Goal: Task Accomplishment & Management: Complete application form

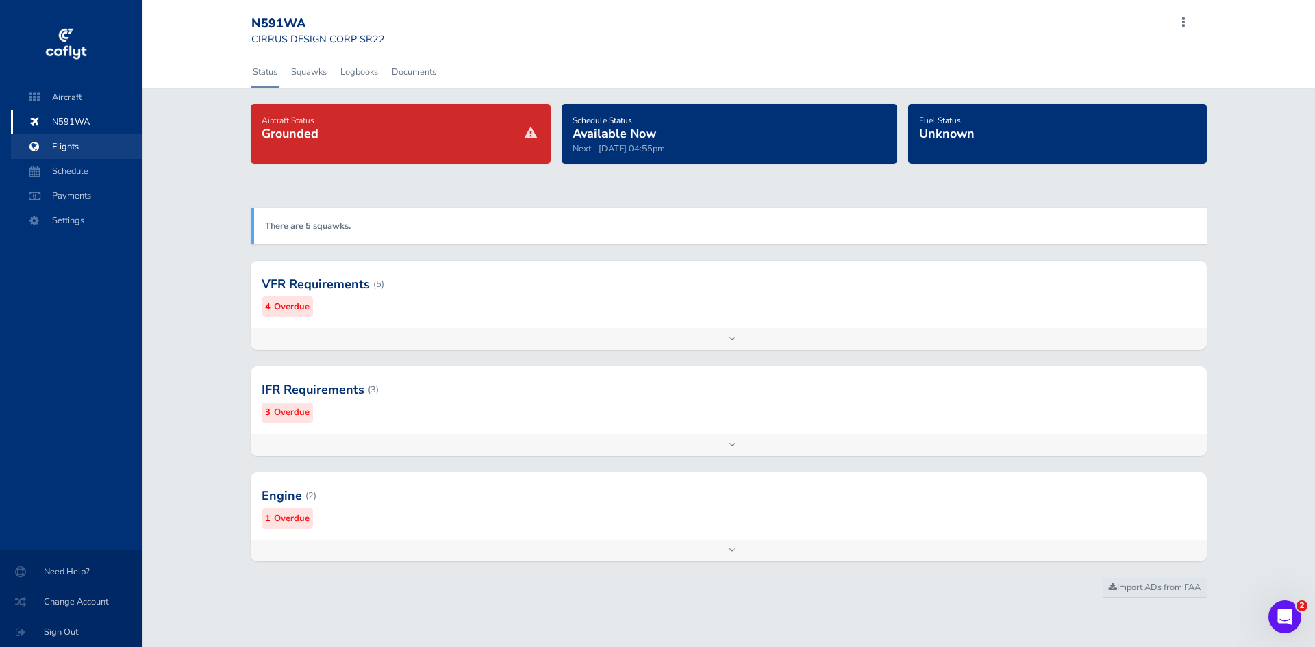
click at [83, 142] on span "Flights" at bounding box center [77, 146] width 104 height 25
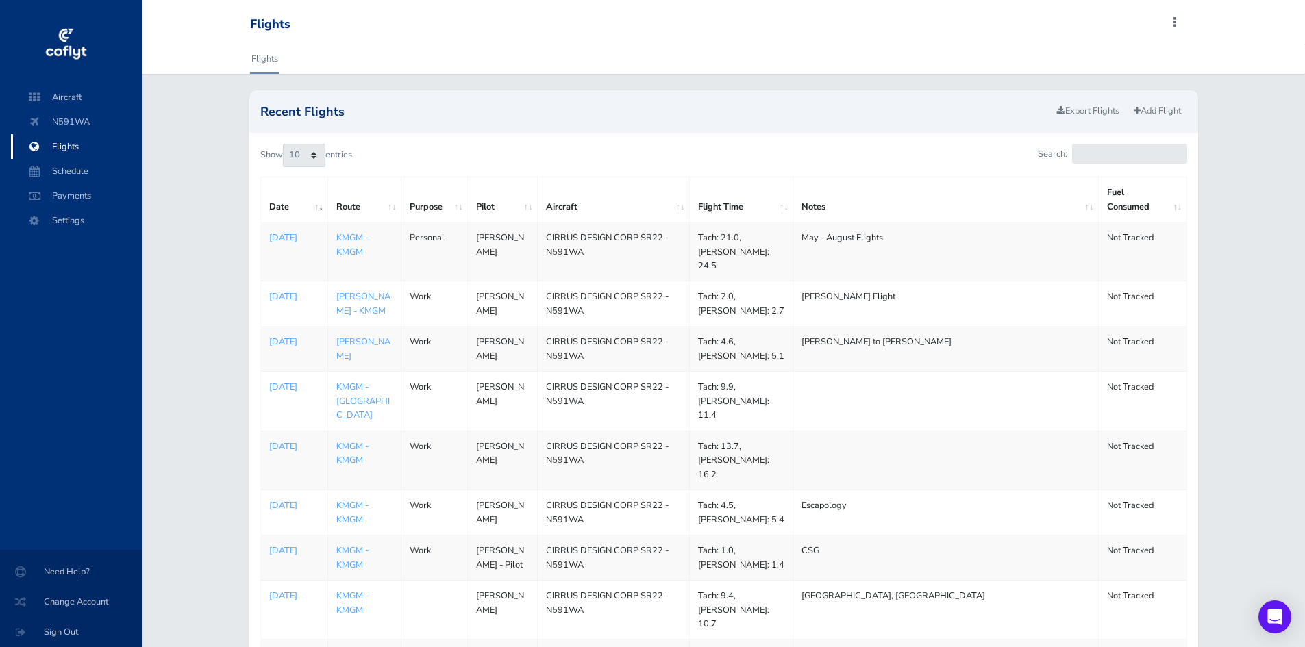
click at [205, 219] on div "Recent Flights Export Flights Add Flight Show 10 25 50 100 entries Search: Date…" at bounding box center [723, 430] width 1162 height 680
click at [547, 119] on div "Recent Flights Export Flights Add Flight" at bounding box center [723, 111] width 948 height 42
click at [650, 139] on div "Show 10 25 50 100 entries Search: Date Route Purpose Pilot Aircraft Flight Time…" at bounding box center [723, 452] width 948 height 638
click at [1184, 116] on link "Add Flight" at bounding box center [1158, 111] width 60 height 20
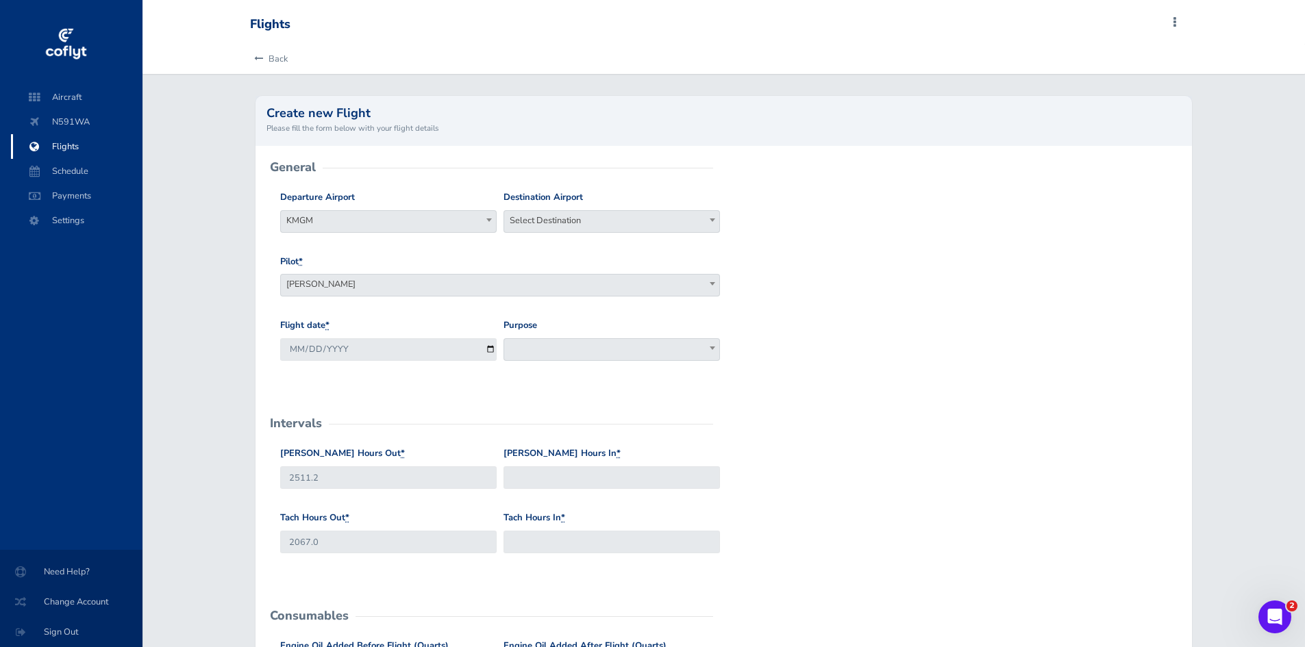
click at [516, 214] on span "Select Destination" at bounding box center [611, 220] width 215 height 19
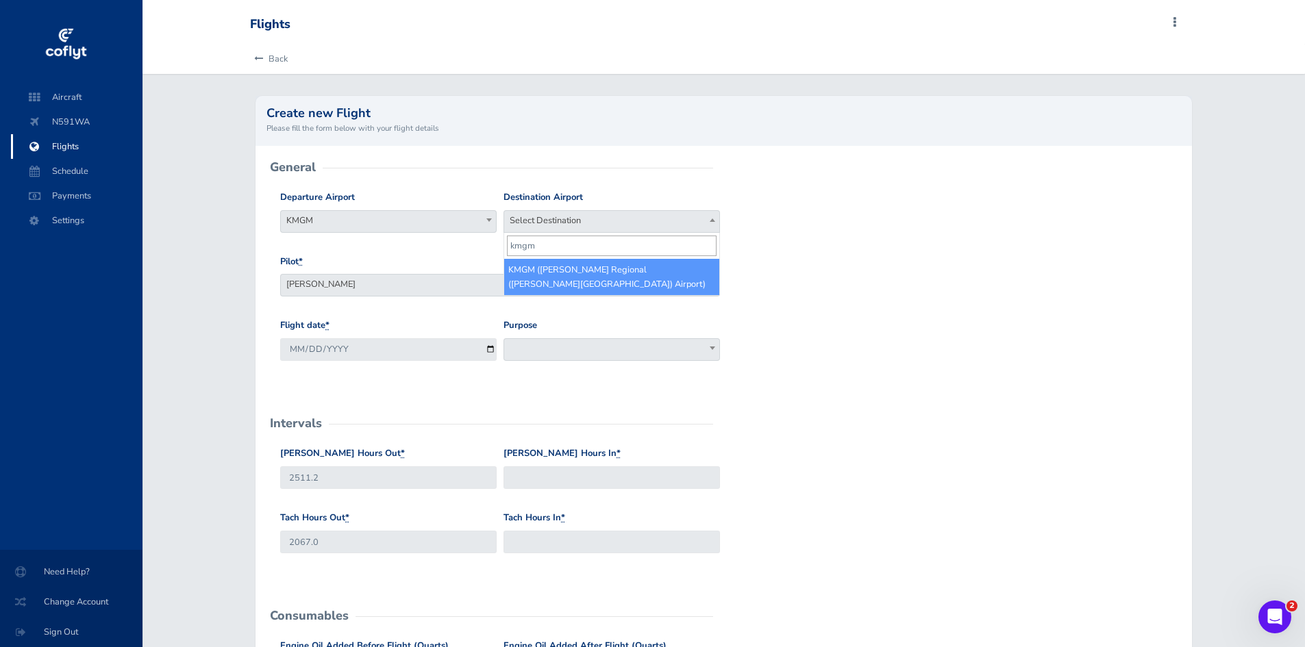
type input "kmgm"
select select "KMGM"
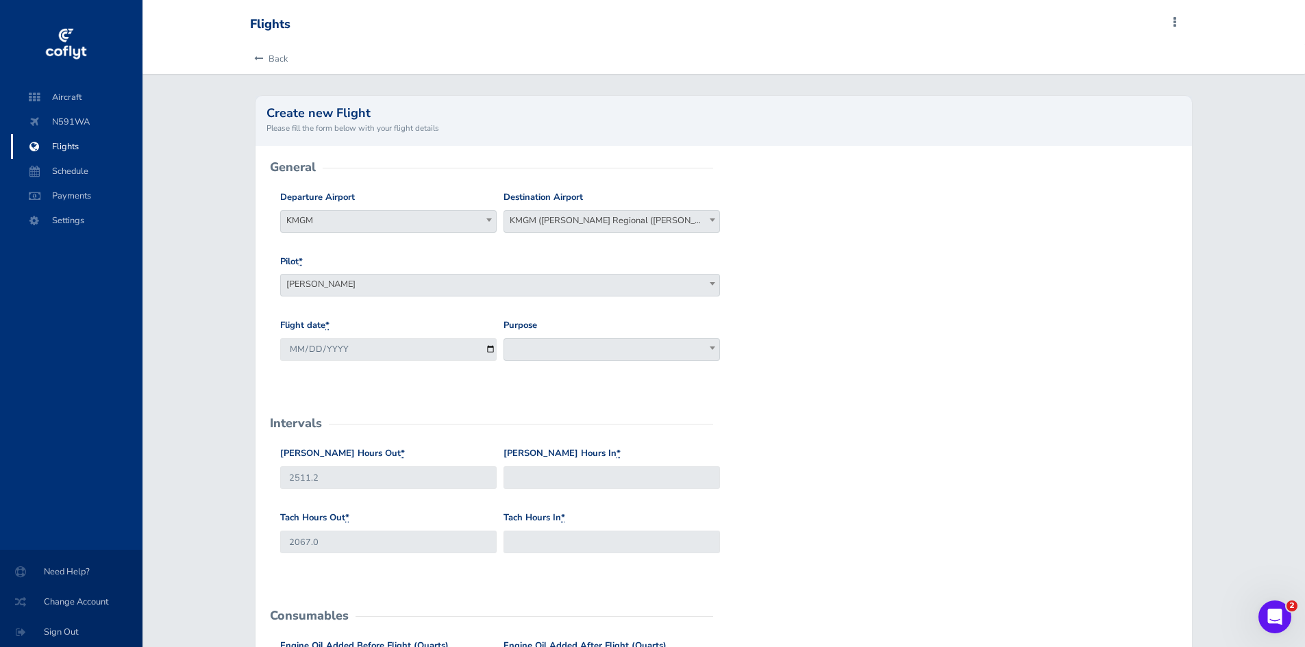
click at [638, 336] on div "Purpose Work Personal Maintenance Checkout Landings Navigation Competition Admi…" at bounding box center [611, 340] width 216 height 42
click at [632, 344] on span at bounding box center [611, 349] width 216 height 23
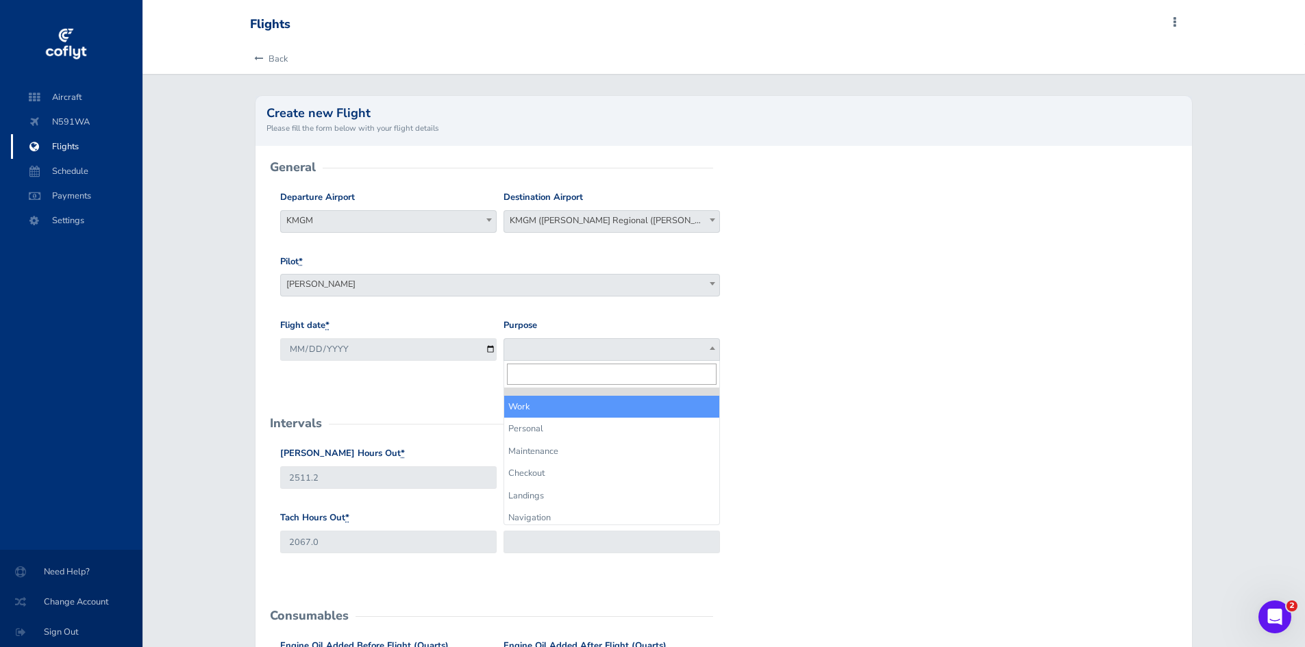
select select "Work"
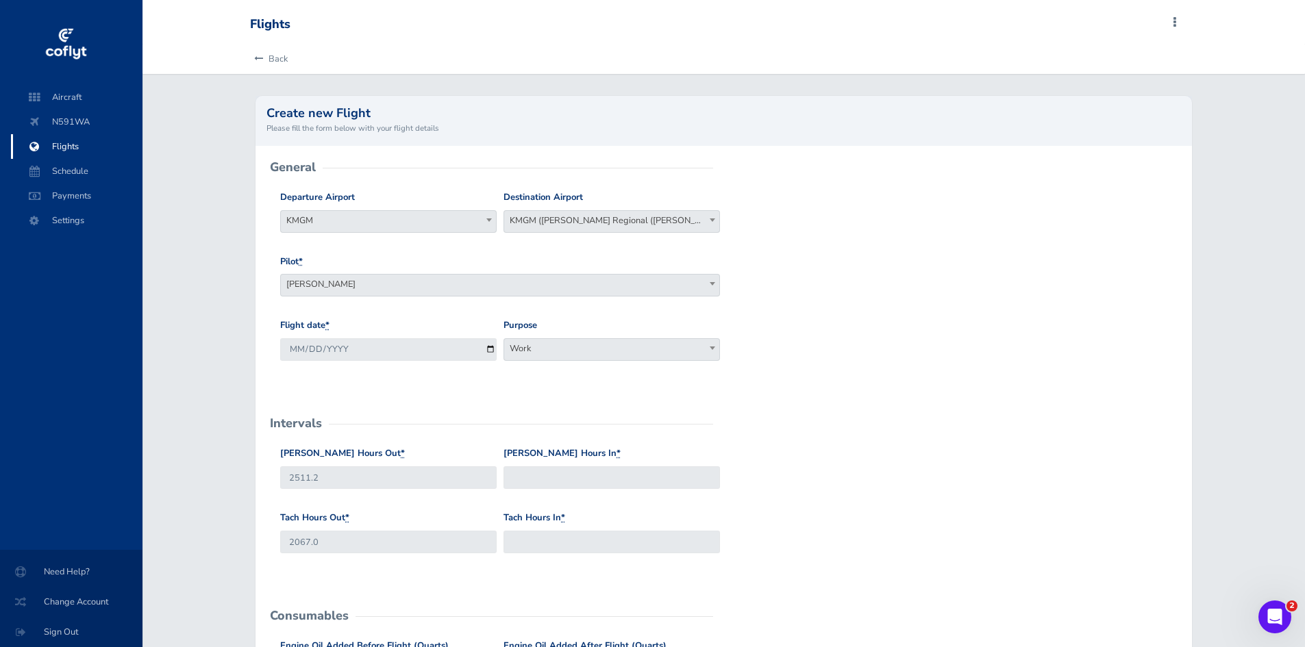
click at [834, 373] on div "Flight date * 2025-08-27 Purpose Work Personal Maintenance Checkout Landings Na…" at bounding box center [723, 351] width 893 height 64
click at [250, 388] on div "Create new Flight Please fill the form below with your flight details General D…" at bounding box center [723, 602] width 969 height 1025
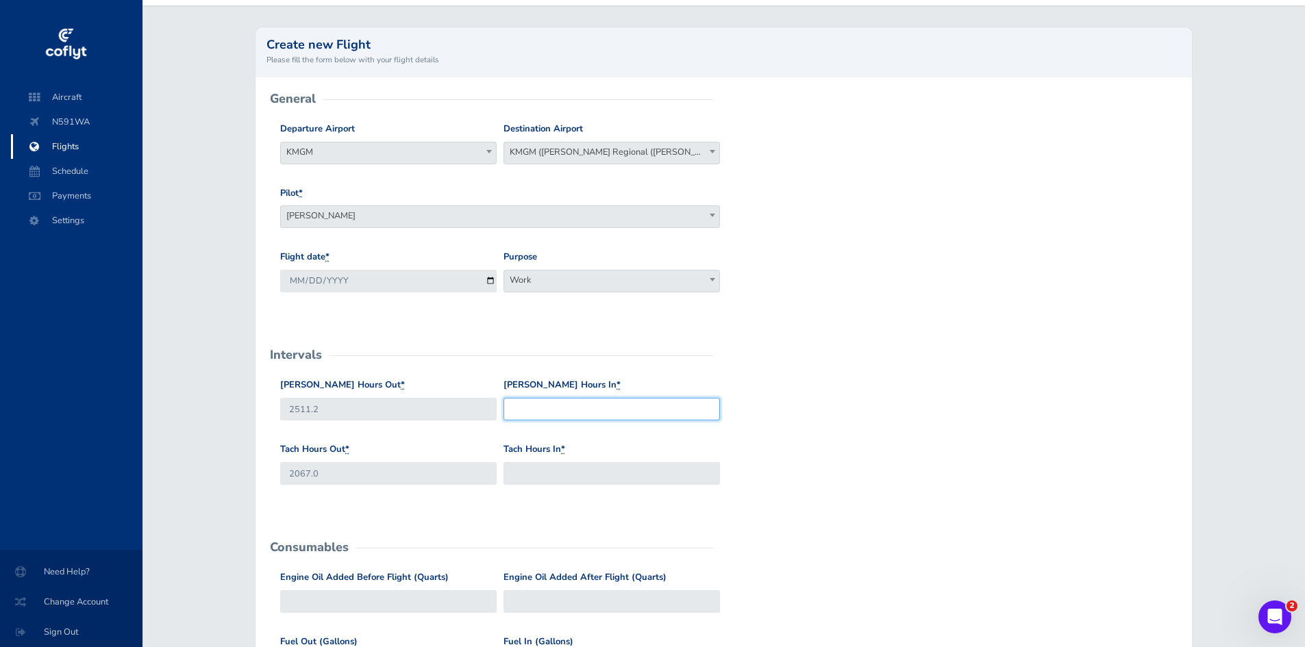
click at [588, 412] on input "Hobbs Hours In *" at bounding box center [611, 409] width 216 height 23
type input "2537.1"
type input "2088.5"
click at [838, 418] on div "Hobbs Hours Out * 2511.2 Hobbs Hours In * 2537.1" at bounding box center [723, 410] width 893 height 64
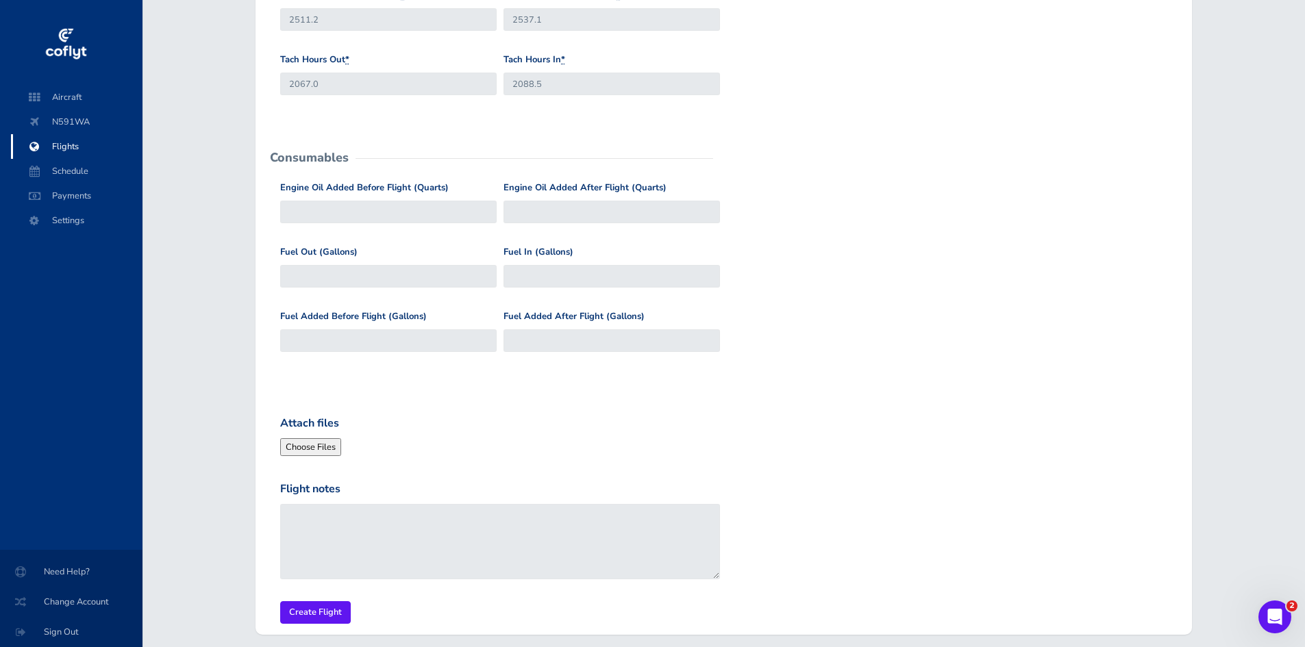
scroll to position [516, 0]
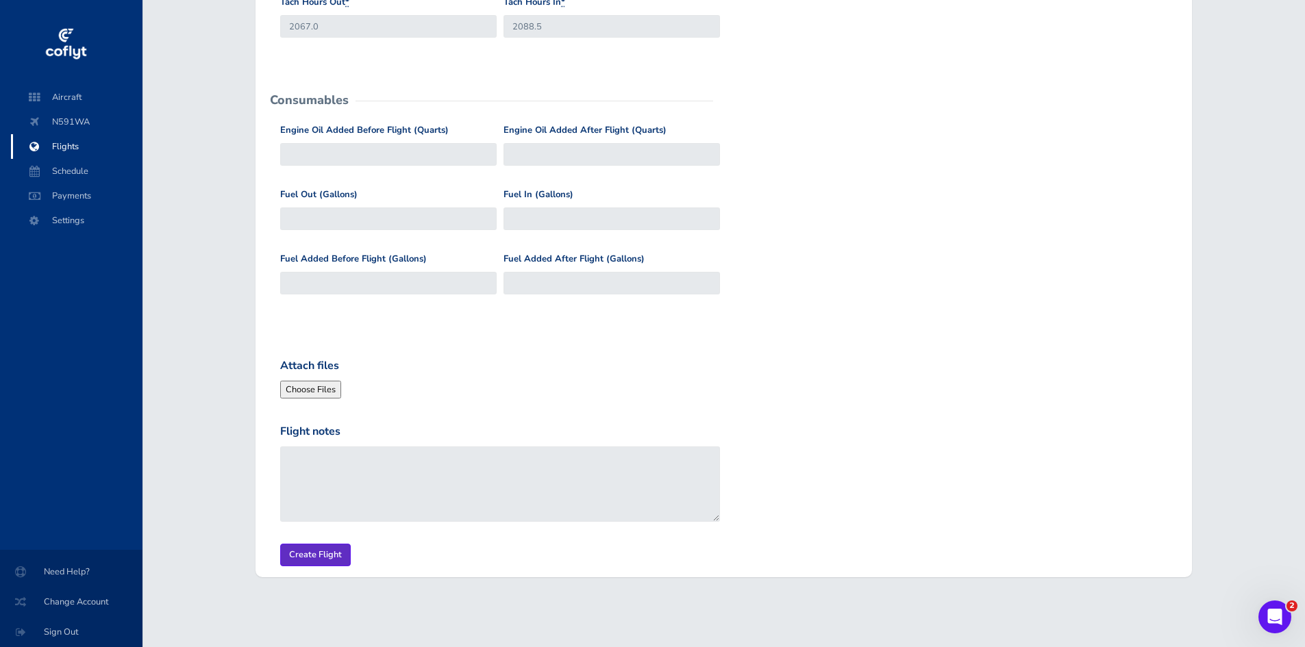
click at [329, 551] on input "Create Flight" at bounding box center [315, 555] width 71 height 23
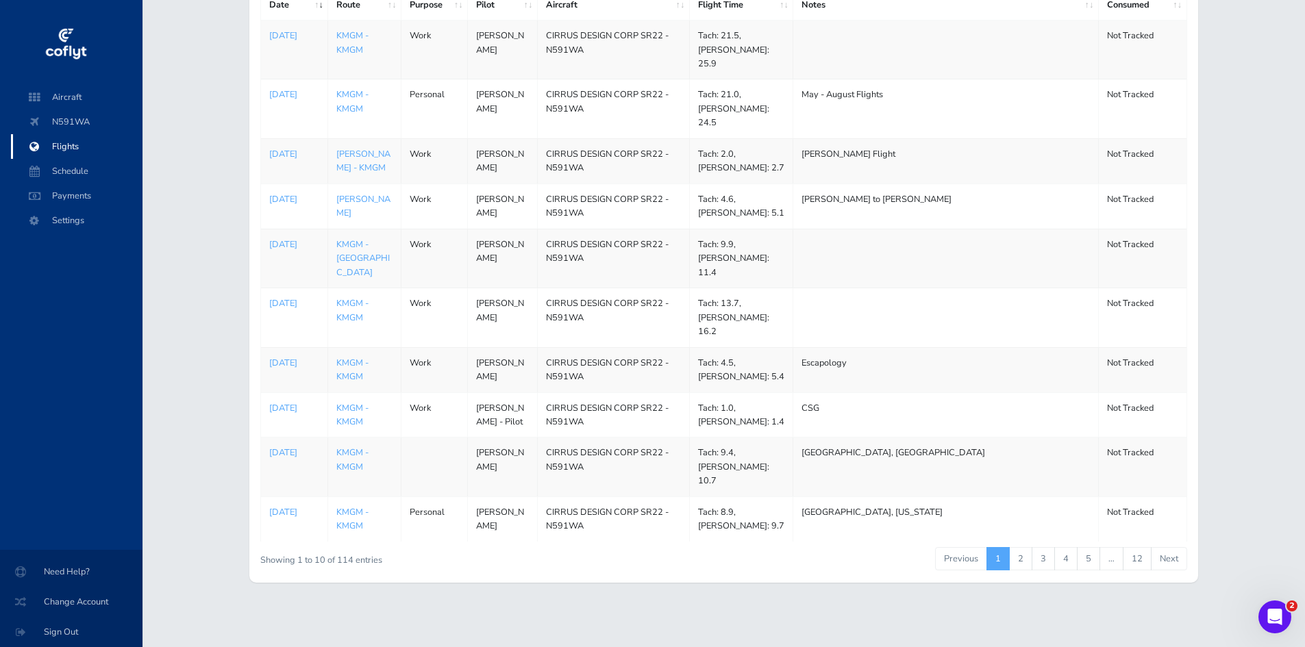
scroll to position [241, 0]
click at [1141, 566] on link "12" at bounding box center [1137, 558] width 29 height 23
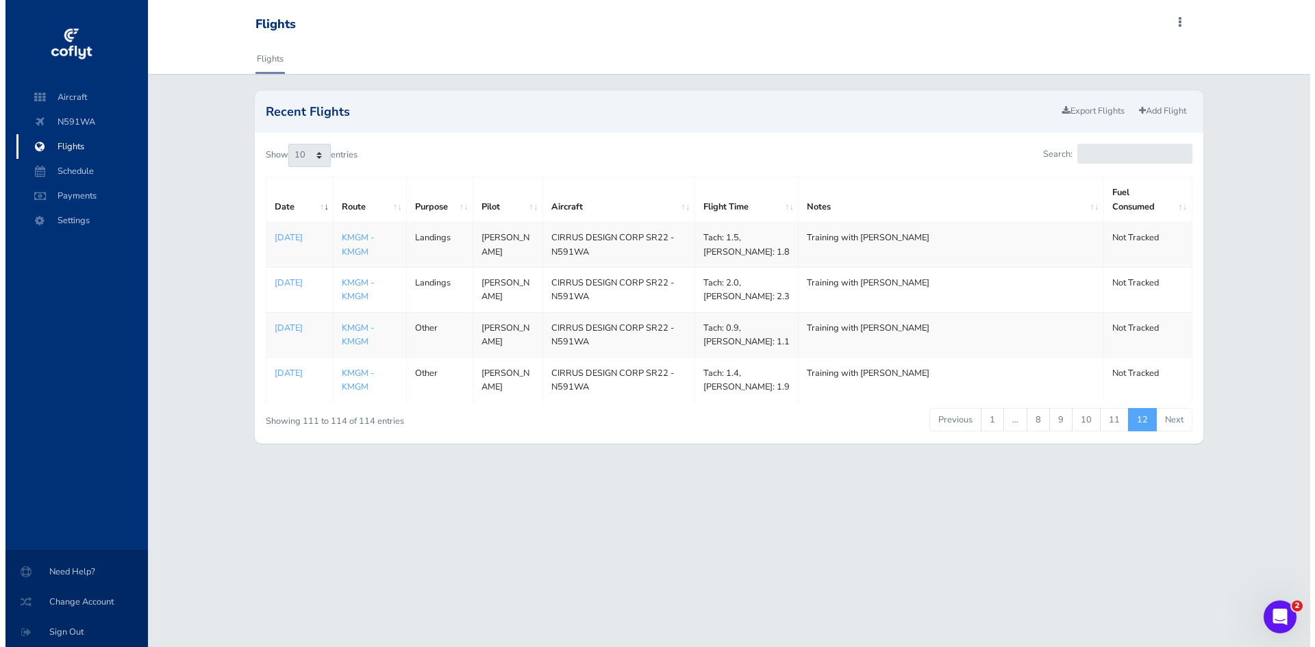
scroll to position [0, 0]
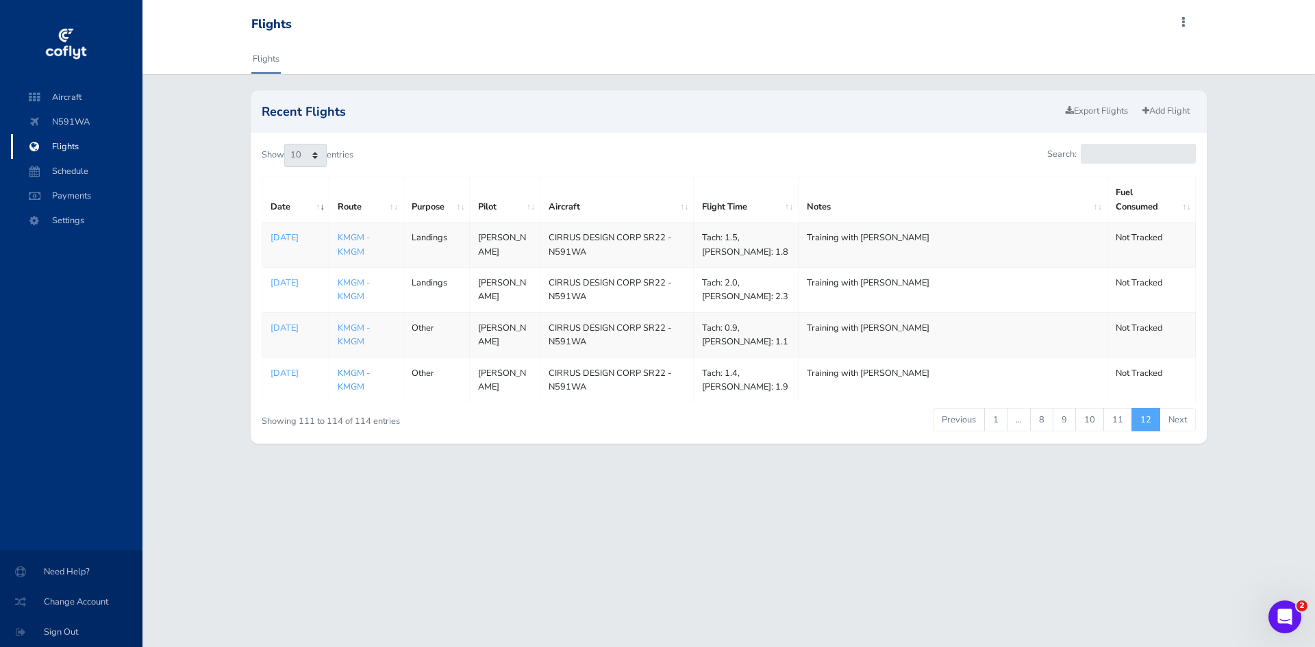
click at [351, 393] on link "KMGM - KMGM" at bounding box center [354, 380] width 32 height 26
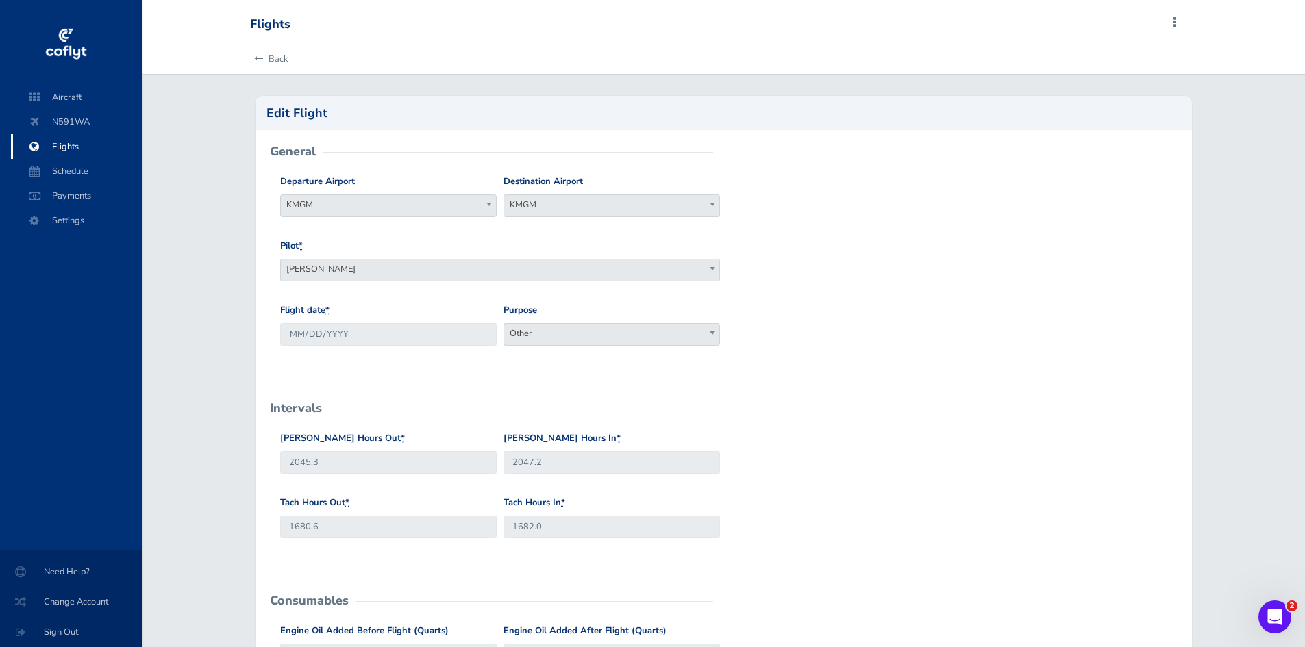
click at [912, 379] on form "General Departure Airport KMGM KMGM Destination Airport KMGM KMGM Pilot * Phill…" at bounding box center [723, 600] width 914 height 897
click at [262, 60] on icon at bounding box center [258, 59] width 9 height 9
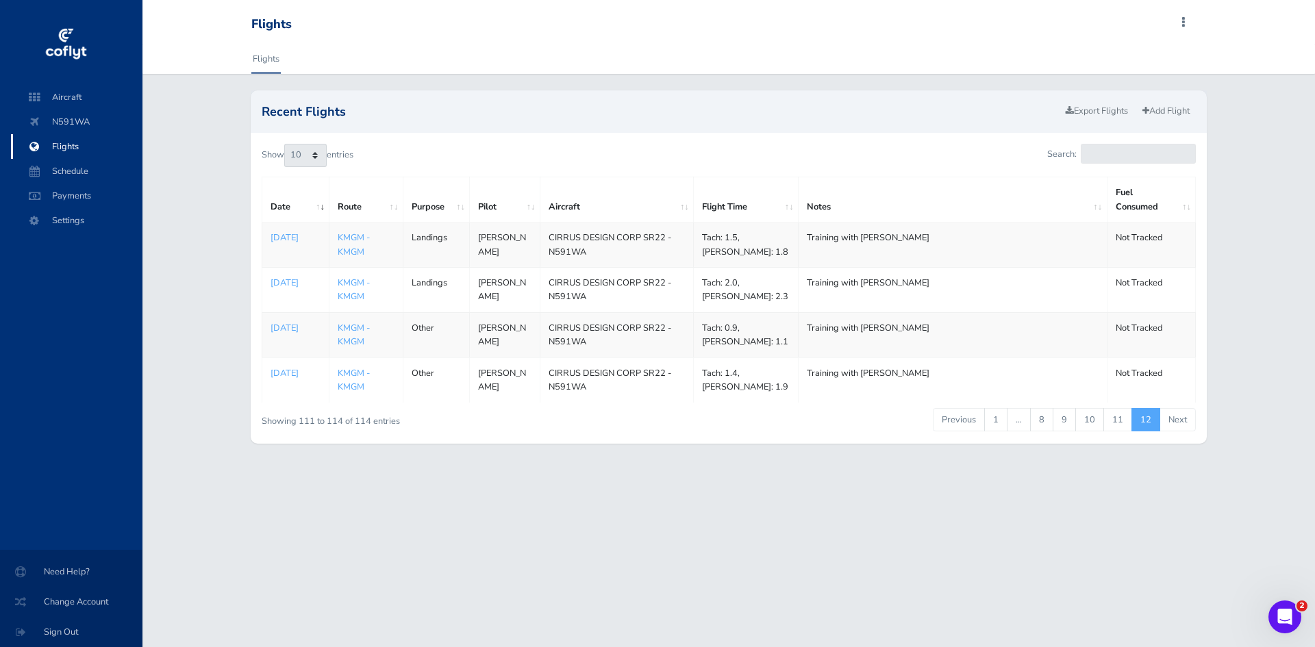
click at [703, 432] on ul "Previous 1 … 8 9 10 11 12 Next" at bounding box center [928, 419] width 535 height 23
click at [999, 432] on link "1" at bounding box center [995, 419] width 23 height 23
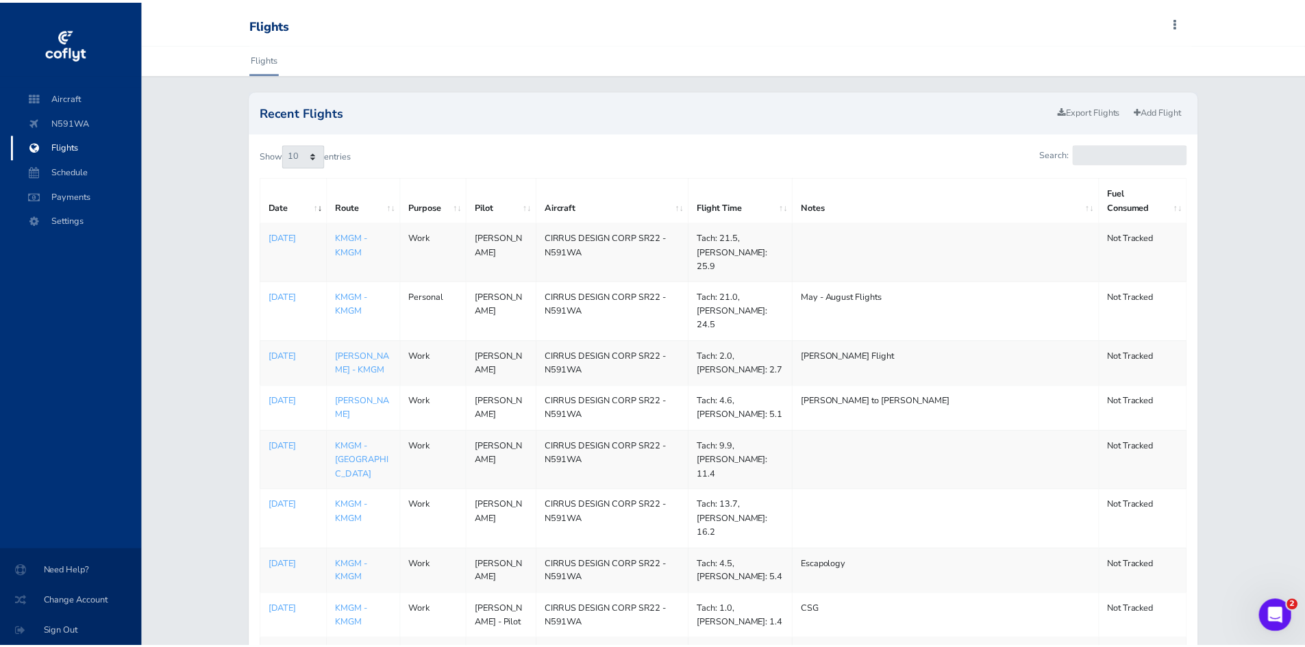
scroll to position [241, 0]
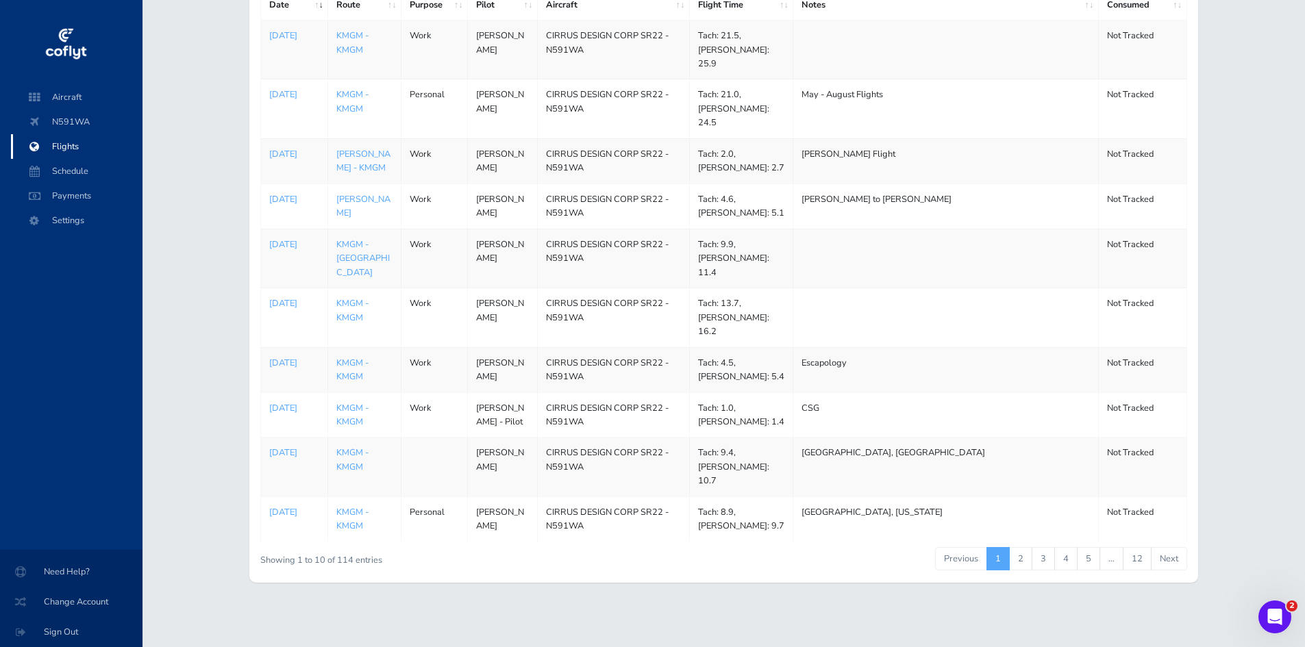
click at [186, 460] on div "Recent Flights Export Flights Add Flight Show 10 25 50 100 entries Search: Date…" at bounding box center [723, 235] width 1162 height 694
